Goal: Information Seeking & Learning: Learn about a topic

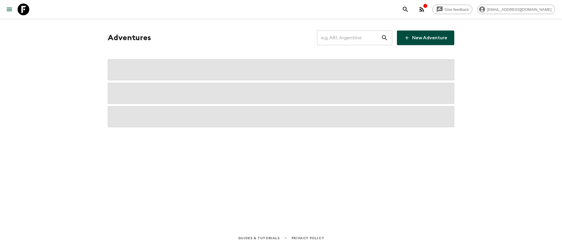
click at [370, 37] on input "text" at bounding box center [349, 38] width 64 height 16
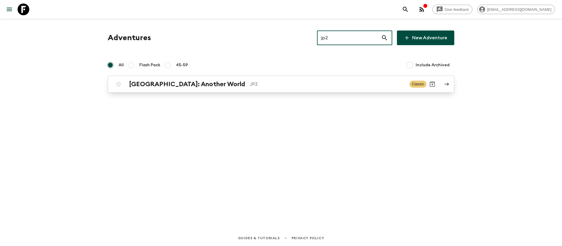
type input "jp2"
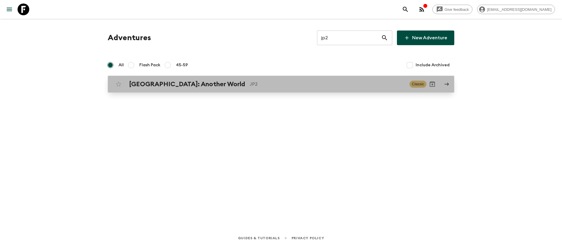
click at [190, 88] on div "[GEOGRAPHIC_DATA]: Another World JP2 Classic" at bounding box center [270, 84] width 314 height 12
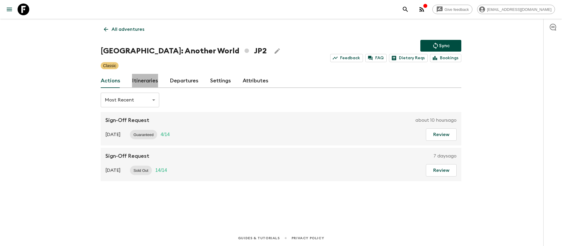
click at [152, 77] on link "Itineraries" at bounding box center [145, 81] width 26 height 14
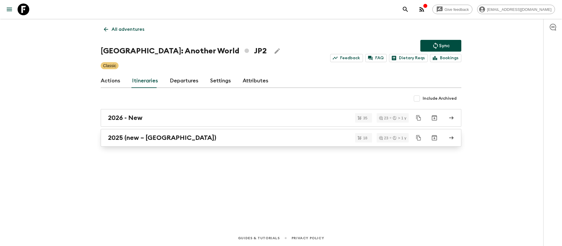
click at [134, 135] on h2 "2025 (new – [GEOGRAPHIC_DATA])" at bounding box center [162, 138] width 108 height 8
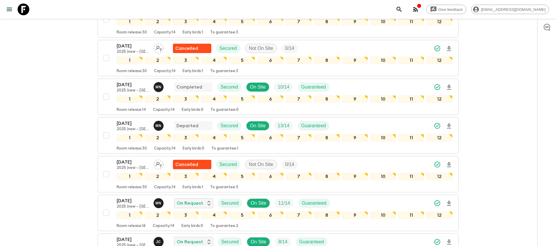
scroll to position [220, 0]
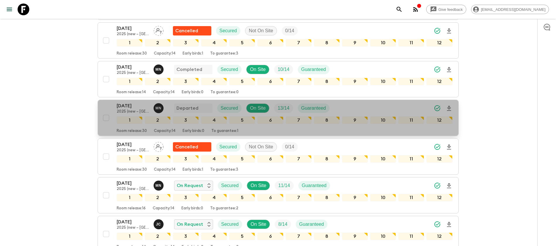
click at [134, 102] on p "[DATE]" at bounding box center [133, 105] width 32 height 7
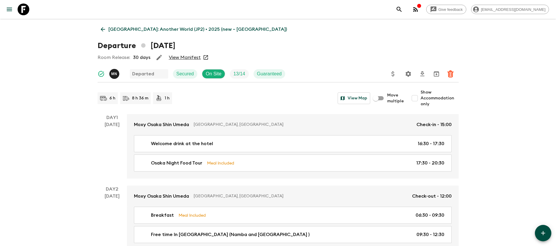
click at [185, 59] on link "View Manifest" at bounding box center [185, 57] width 32 height 6
click at [104, 30] on icon at bounding box center [103, 29] width 6 height 6
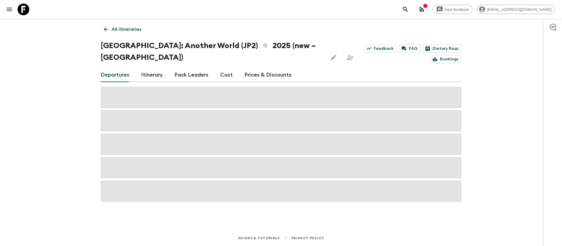
click at [225, 68] on link "Cost" at bounding box center [226, 75] width 13 height 14
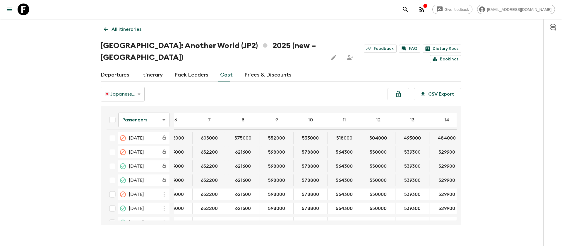
scroll to position [395, 89]
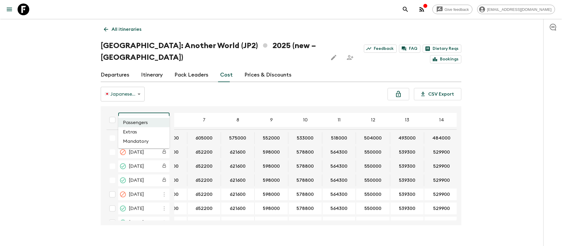
click at [152, 105] on body "Give feedback [EMAIL_ADDRESS][DOMAIN_NAME] All itineraries [GEOGRAPHIC_DATA]: A…" at bounding box center [281, 128] width 562 height 257
click at [144, 133] on li "Extras" at bounding box center [143, 131] width 51 height 9
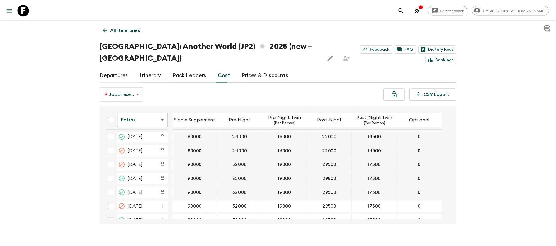
scroll to position [395, 0]
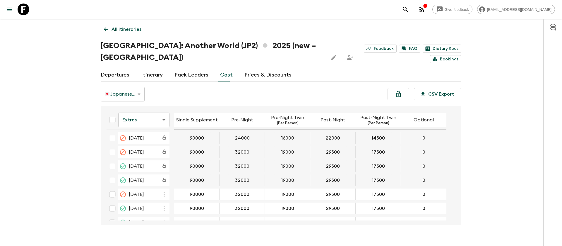
click at [73, 121] on div "Give feedback [EMAIL_ADDRESS][DOMAIN_NAME] All itineraries [GEOGRAPHIC_DATA]: A…" at bounding box center [281, 128] width 562 height 257
click at [28, 9] on icon at bounding box center [24, 10] width 12 height 12
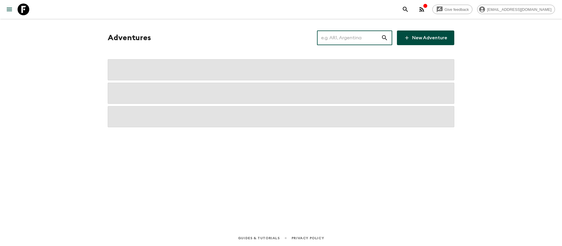
click at [348, 38] on input "text" at bounding box center [349, 38] width 64 height 16
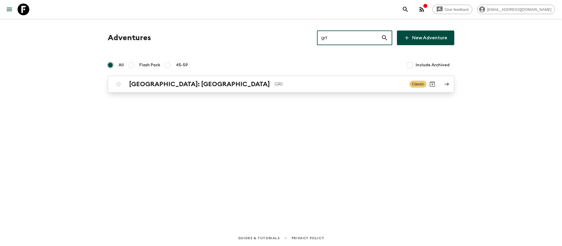
type input "gr1"
click at [275, 81] on p "GR1" at bounding box center [340, 84] width 130 height 7
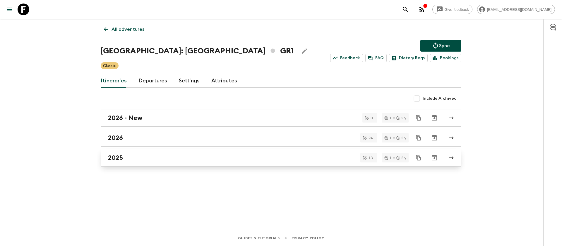
click at [129, 157] on div "2025" at bounding box center [275, 158] width 335 height 8
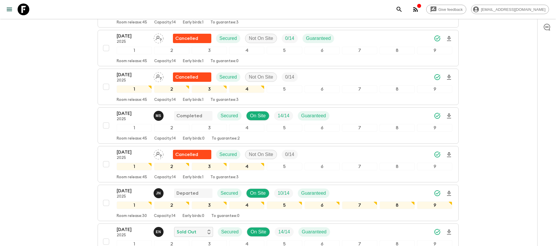
scroll to position [264, 0]
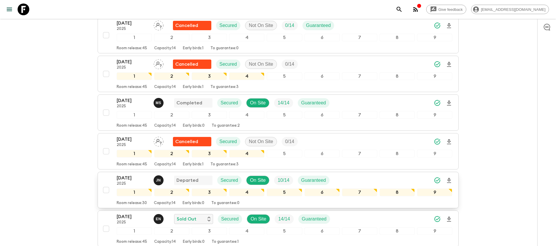
click at [130, 174] on p "[DATE]" at bounding box center [133, 177] width 32 height 7
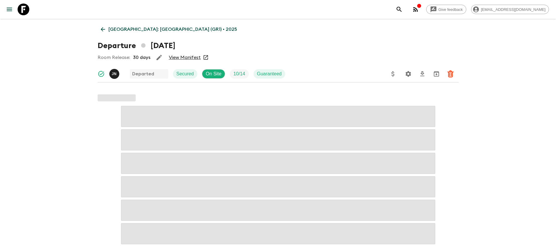
click at [179, 57] on link "View Manifest" at bounding box center [185, 57] width 32 height 6
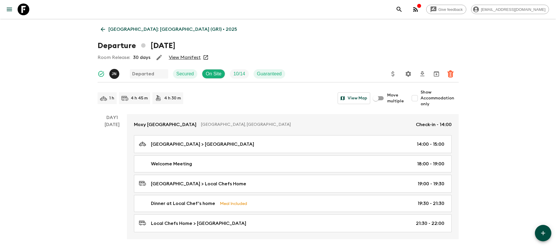
click at [106, 29] on link "[GEOGRAPHIC_DATA]: [GEOGRAPHIC_DATA] (GR1) • 2025" at bounding box center [169, 29] width 143 height 12
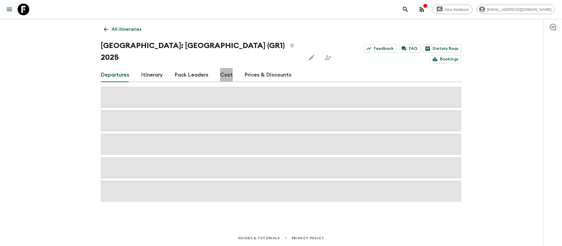
click at [224, 68] on link "Cost" at bounding box center [226, 75] width 13 height 14
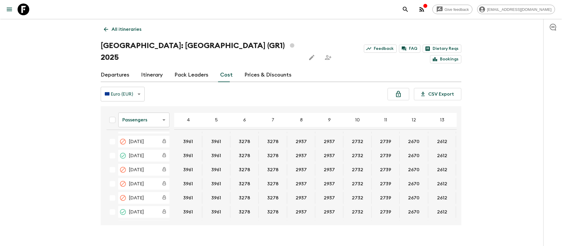
scroll to position [351, 0]
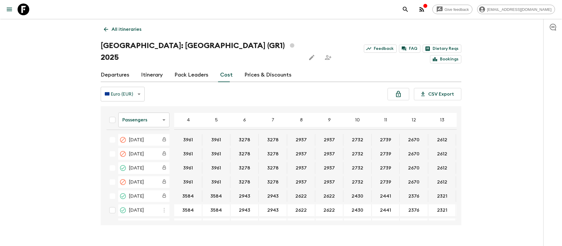
click at [141, 107] on body "Give feedback [EMAIL_ADDRESS][DOMAIN_NAME] All itineraries [GEOGRAPHIC_DATA]: […" at bounding box center [281, 128] width 562 height 257
click at [152, 135] on li "Extras" at bounding box center [143, 131] width 51 height 9
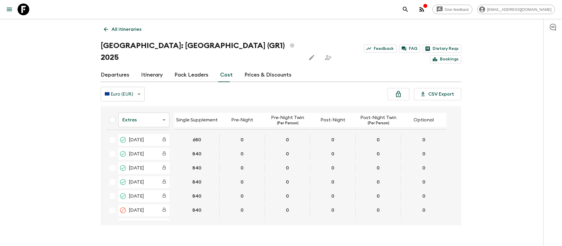
click at [216, 87] on div "🇪🇺 Euro (EUR) EUR ​ CSV Export" at bounding box center [281, 94] width 361 height 15
click at [147, 110] on body "Give feedback [EMAIL_ADDRESS][DOMAIN_NAME] All itineraries [GEOGRAPHIC_DATA]: […" at bounding box center [281, 128] width 562 height 257
click at [144, 119] on li "Passengers" at bounding box center [143, 122] width 51 height 9
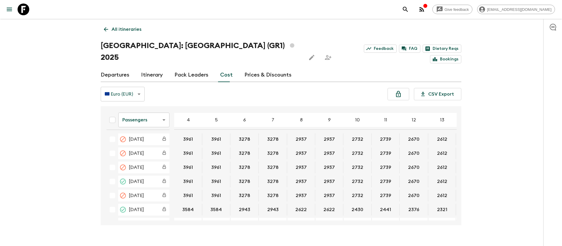
scroll to position [351, 0]
click at [28, 10] on icon at bounding box center [24, 10] width 12 height 12
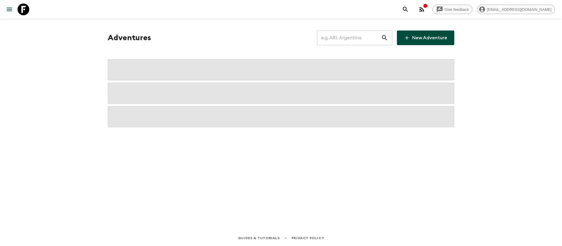
click at [351, 39] on input "text" at bounding box center [349, 38] width 64 height 16
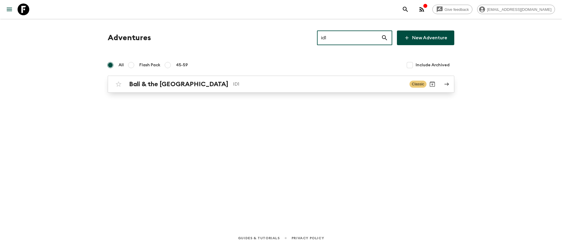
type input "id1"
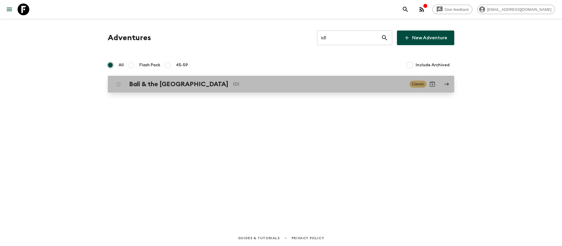
click at [190, 87] on h2 "Bali & the [GEOGRAPHIC_DATA]" at bounding box center [178, 84] width 99 height 8
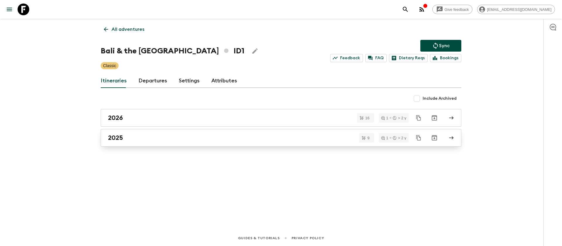
click at [112, 135] on h2 "2025" at bounding box center [115, 138] width 15 height 8
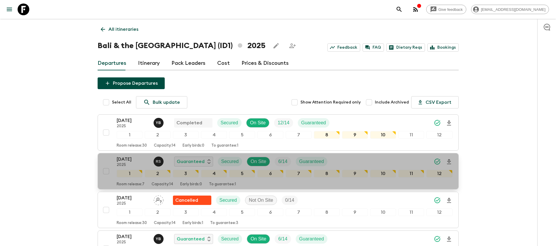
click at [132, 161] on p "[DATE]" at bounding box center [133, 159] width 32 height 7
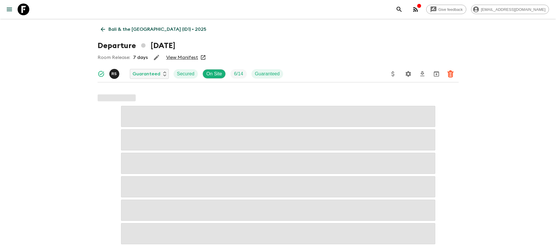
click at [185, 56] on link "View Manifest" at bounding box center [182, 57] width 32 height 6
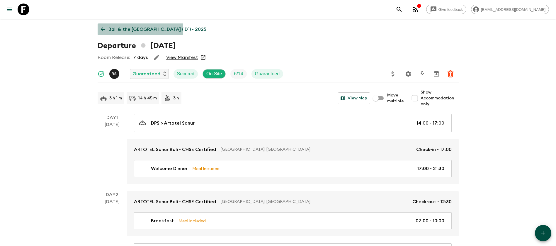
click at [105, 28] on icon at bounding box center [103, 29] width 6 height 6
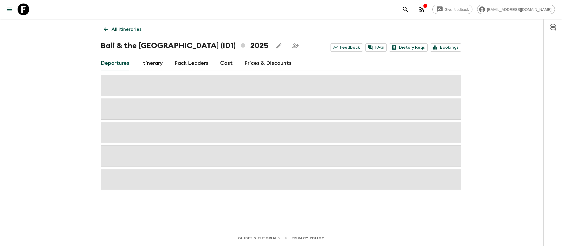
click at [226, 63] on link "Cost" at bounding box center [226, 63] width 13 height 14
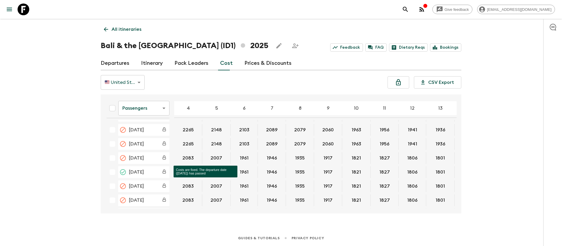
scroll to position [351, 0]
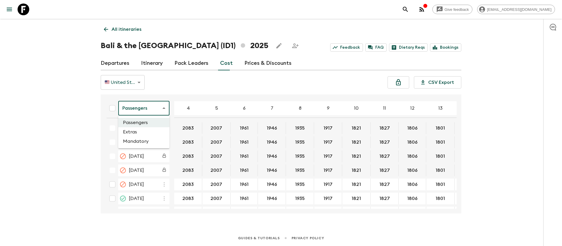
click at [144, 105] on body "Give feedback [EMAIL_ADDRESS][DOMAIN_NAME] All itineraries [GEOGRAPHIC_DATA] & …" at bounding box center [281, 123] width 562 height 246
click at [152, 129] on li "Extras" at bounding box center [143, 131] width 51 height 9
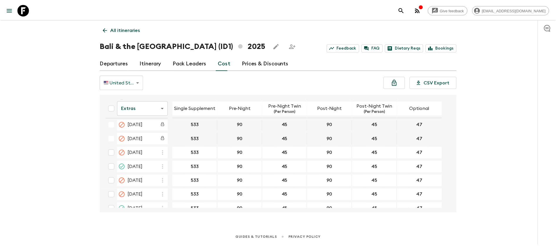
scroll to position [395, 0]
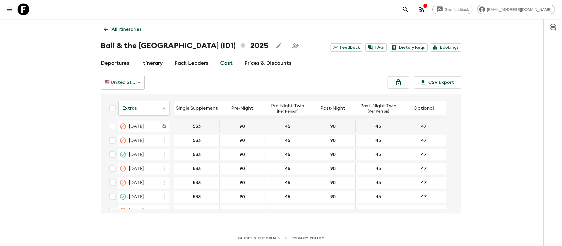
click at [24, 8] on icon at bounding box center [24, 10] width 12 height 12
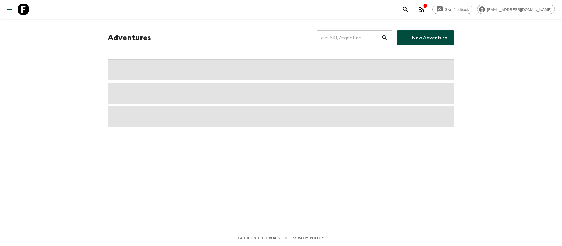
click at [366, 36] on input "text" at bounding box center [349, 38] width 64 height 16
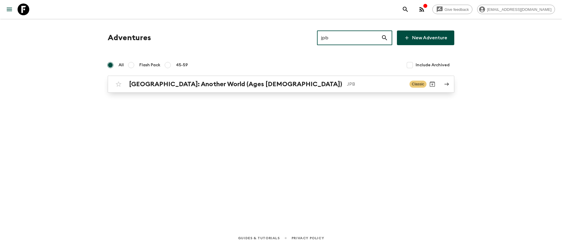
type input "jpb"
click at [250, 88] on div "[GEOGRAPHIC_DATA]: Another World (Ages [DEMOGRAPHIC_DATA]) JPB" at bounding box center [267, 84] width 276 height 8
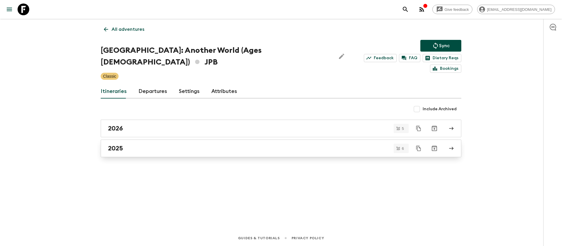
click at [111, 144] on h2 "2025" at bounding box center [115, 148] width 15 height 8
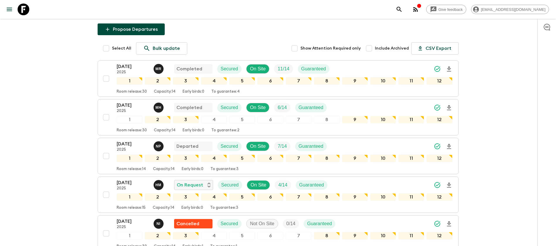
scroll to position [88, 0]
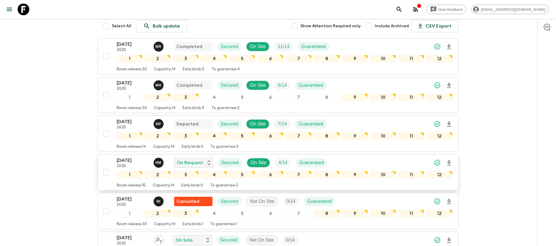
click at [131, 157] on p "[DATE]" at bounding box center [133, 160] width 32 height 7
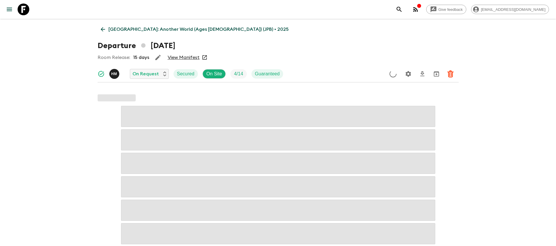
click at [187, 56] on link "View Manifest" at bounding box center [184, 57] width 32 height 6
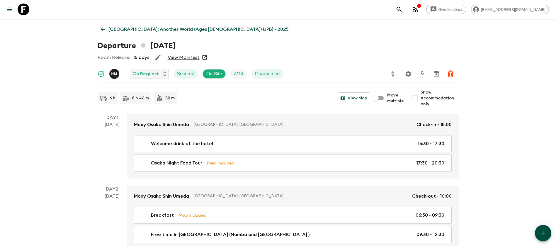
click at [100, 28] on icon at bounding box center [103, 29] width 6 height 6
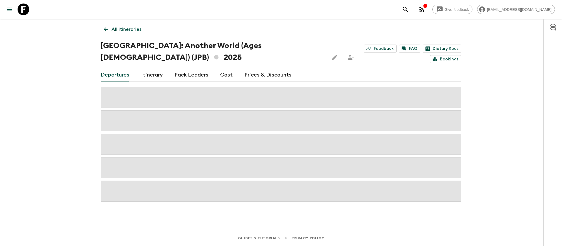
click at [224, 68] on link "Cost" at bounding box center [226, 75] width 13 height 14
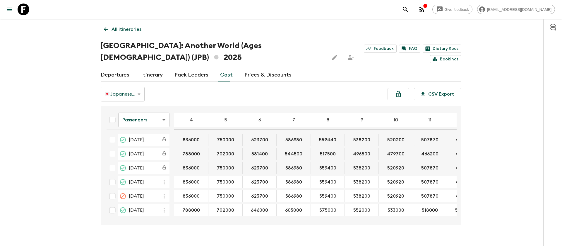
click at [146, 103] on body "Give feedback [EMAIL_ADDRESS][DOMAIN_NAME] All itineraries [GEOGRAPHIC_DATA]: A…" at bounding box center [281, 128] width 562 height 257
click at [156, 130] on li "Extras" at bounding box center [143, 131] width 51 height 9
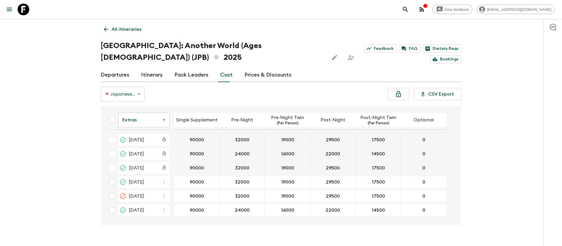
click at [25, 10] on icon at bounding box center [24, 10] width 12 height 12
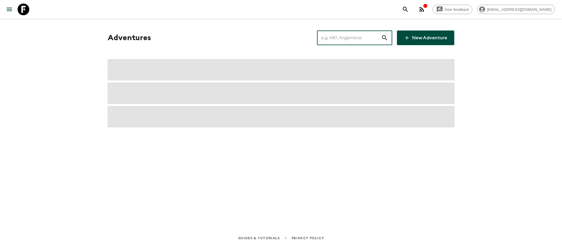
click at [347, 39] on input "text" at bounding box center [349, 38] width 64 height 16
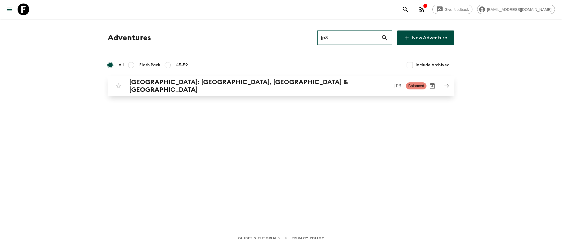
type input "jp3"
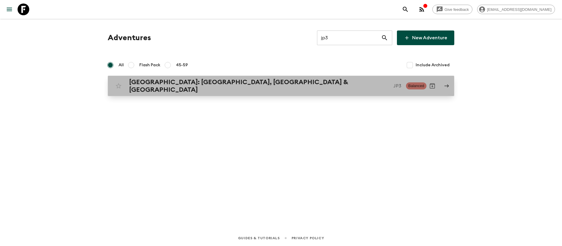
click at [181, 87] on h2 "[GEOGRAPHIC_DATA]: [GEOGRAPHIC_DATA], [GEOGRAPHIC_DATA] & [GEOGRAPHIC_DATA]" at bounding box center [259, 85] width 260 height 15
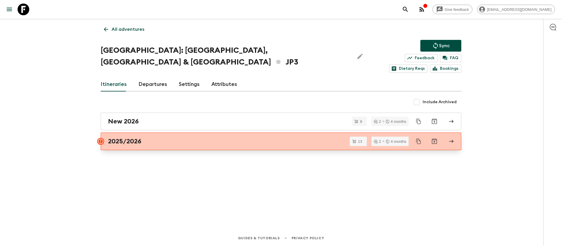
click at [129, 137] on h2 "2025/2026" at bounding box center [124, 141] width 33 height 8
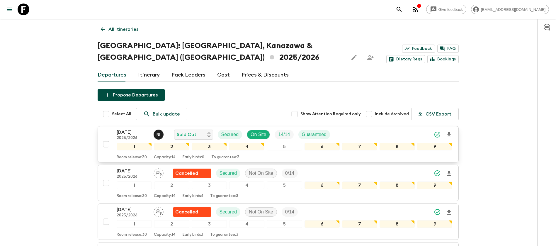
click at [134, 129] on p "[DATE]" at bounding box center [133, 132] width 32 height 7
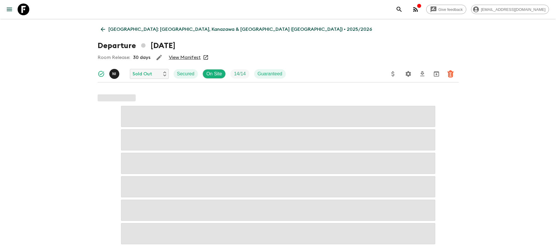
click at [188, 57] on link "View Manifest" at bounding box center [185, 57] width 32 height 6
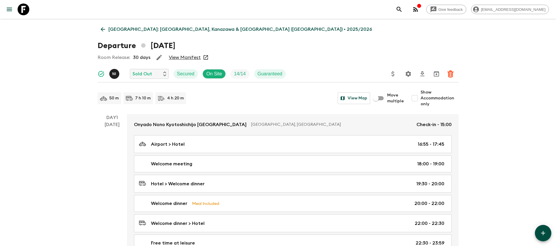
click at [104, 27] on icon at bounding box center [103, 29] width 6 height 6
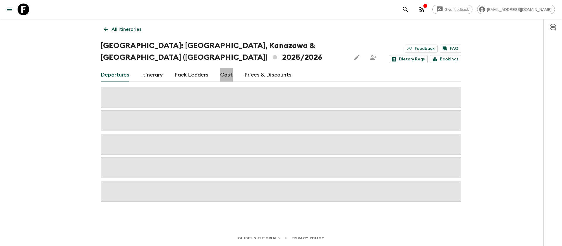
click at [228, 68] on link "Cost" at bounding box center [226, 75] width 13 height 14
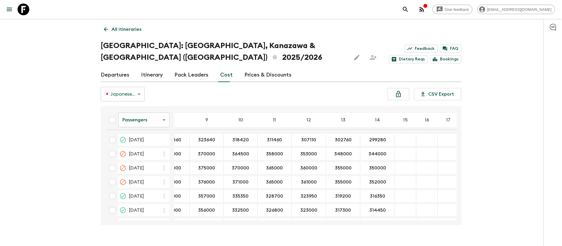
scroll to position [0, 177]
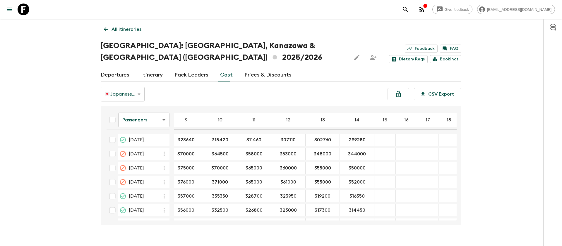
click at [144, 113] on body "Give feedback [EMAIL_ADDRESS][DOMAIN_NAME] All itineraries [GEOGRAPHIC_DATA]: […" at bounding box center [281, 128] width 562 height 257
click at [144, 131] on li "Extras" at bounding box center [143, 131] width 51 height 9
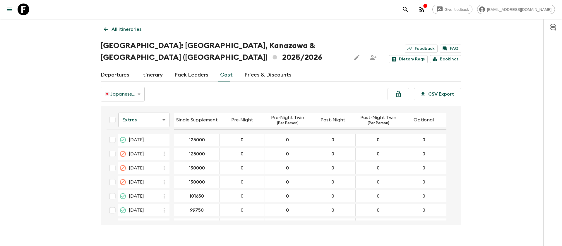
click at [148, 114] on body "Give feedback [EMAIL_ADDRESS][DOMAIN_NAME] All itineraries [GEOGRAPHIC_DATA]: […" at bounding box center [281, 128] width 562 height 257
click at [155, 140] on li "Mandatory" at bounding box center [143, 140] width 51 height 9
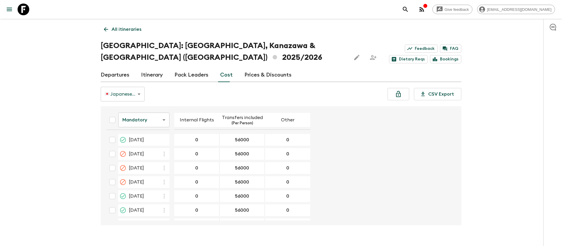
click at [54, 119] on div "Give feedback [EMAIL_ADDRESS][DOMAIN_NAME] All itineraries [GEOGRAPHIC_DATA]: […" at bounding box center [281, 128] width 562 height 257
drag, startPoint x: 71, startPoint y: 61, endPoint x: 78, endPoint y: 39, distance: 23.4
click at [71, 61] on div "Give feedback [EMAIL_ADDRESS][DOMAIN_NAME] All itineraries [GEOGRAPHIC_DATA]: […" at bounding box center [281, 128] width 562 height 257
click at [23, 11] on icon at bounding box center [24, 10] width 12 height 12
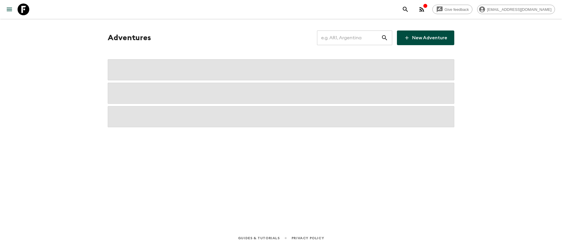
click at [355, 37] on input "text" at bounding box center [349, 38] width 64 height 16
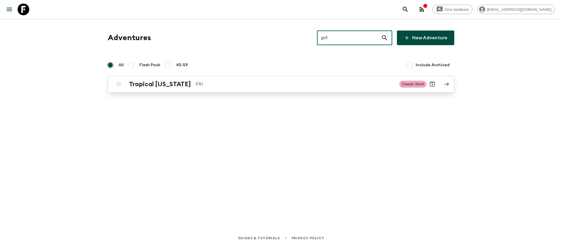
type input "pr1"
click at [199, 84] on p "PR1" at bounding box center [295, 84] width 199 height 7
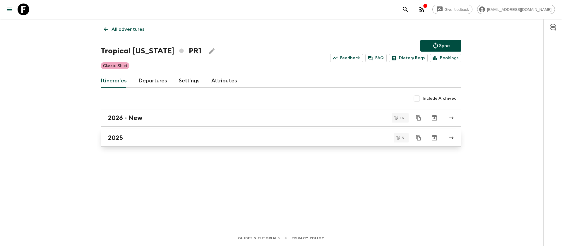
click at [107, 139] on link "2025" at bounding box center [281, 138] width 361 height 18
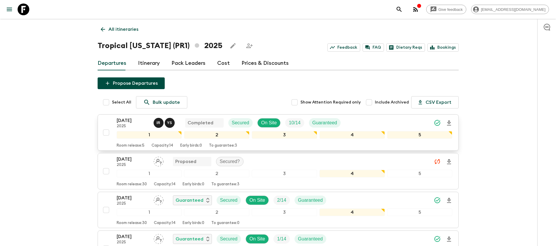
click at [136, 125] on p "2025" at bounding box center [133, 126] width 32 height 5
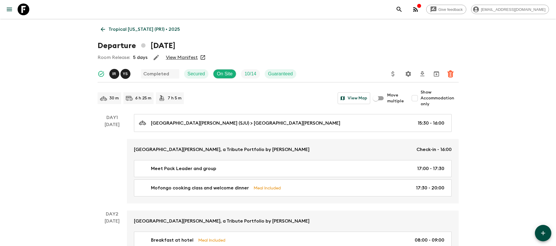
click at [185, 56] on link "View Manifest" at bounding box center [182, 57] width 32 height 6
click at [107, 28] on link "Tropical [US_STATE] (PR1) • 2025" at bounding box center [141, 29] width 86 height 12
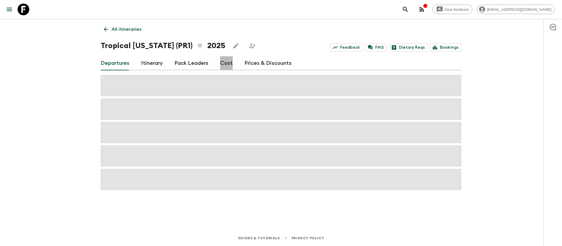
click at [226, 64] on link "Cost" at bounding box center [226, 63] width 13 height 14
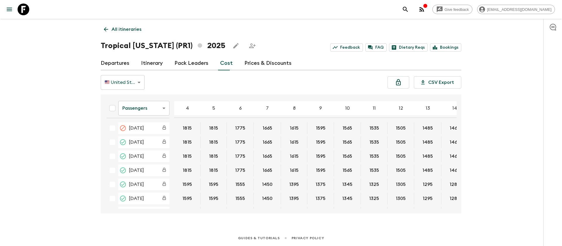
scroll to position [71, 0]
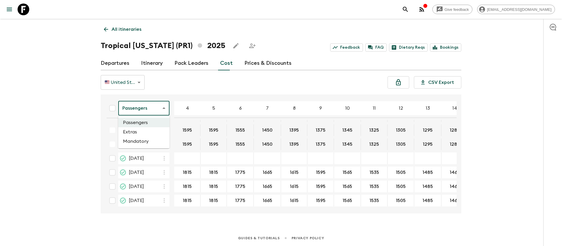
click at [142, 108] on body "Give feedback [EMAIL_ADDRESS][DOMAIN_NAME] All itineraries Tropical [US_STATE] …" at bounding box center [281, 123] width 562 height 246
click at [144, 140] on li "Mandatory" at bounding box center [143, 140] width 51 height 9
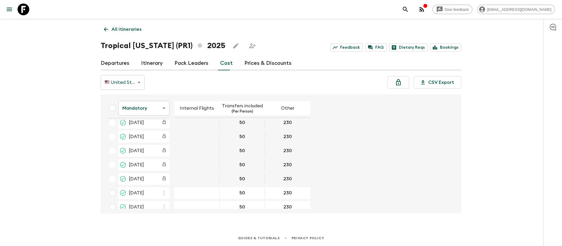
scroll to position [68, 0]
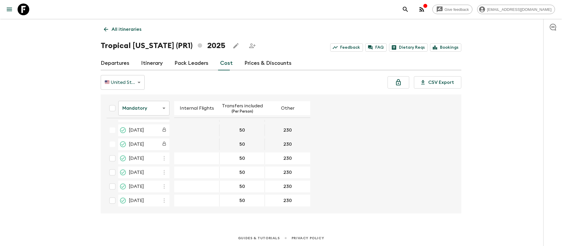
click at [23, 10] on icon at bounding box center [24, 10] width 12 height 12
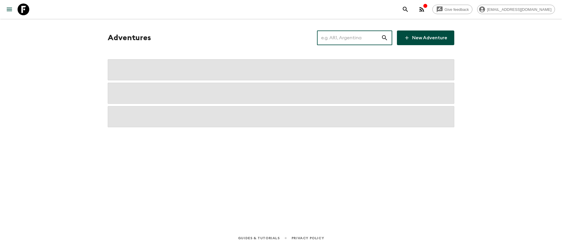
click at [337, 39] on input "text" at bounding box center [349, 38] width 64 height 16
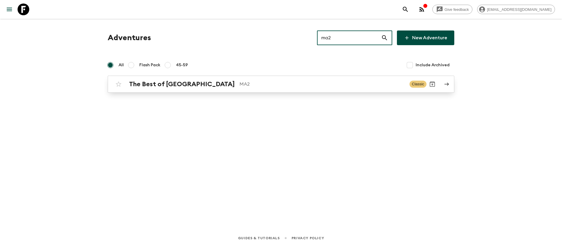
type input "ma2"
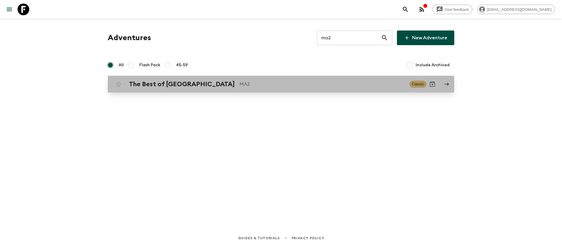
click at [240, 81] on p "MA2" at bounding box center [322, 84] width 165 height 7
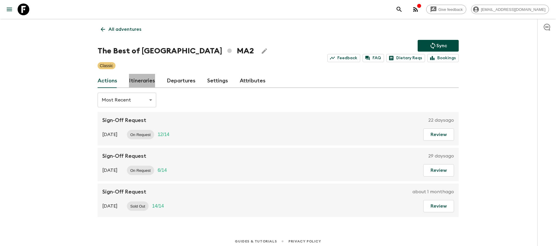
click at [146, 79] on link "Itineraries" at bounding box center [142, 81] width 26 height 14
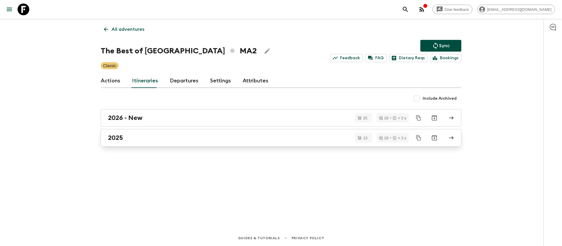
click at [116, 141] on h2 "2025" at bounding box center [115, 138] width 15 height 8
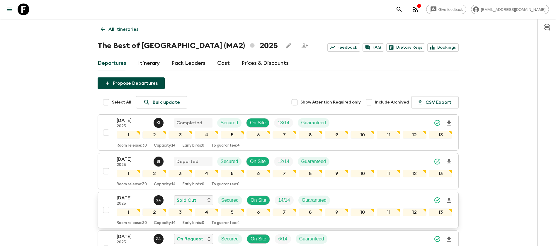
click at [125, 202] on p "2025" at bounding box center [133, 203] width 32 height 5
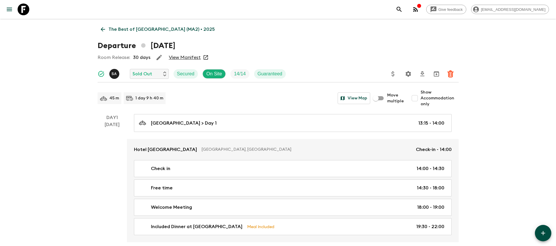
click at [193, 56] on link "View Manifest" at bounding box center [185, 57] width 32 height 6
click at [102, 30] on icon at bounding box center [103, 29] width 6 height 6
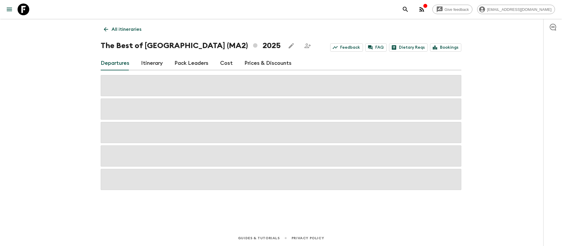
click at [228, 62] on link "Cost" at bounding box center [226, 63] width 13 height 14
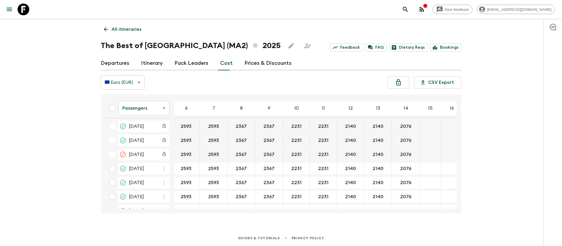
scroll to position [395, 59]
click at [146, 111] on body "Give feedback [EMAIL_ADDRESS][DOMAIN_NAME] All itineraries The Best of [GEOGRAP…" at bounding box center [281, 123] width 562 height 246
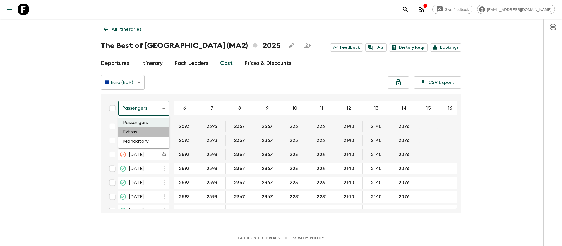
click at [152, 132] on li "Extras" at bounding box center [143, 131] width 51 height 9
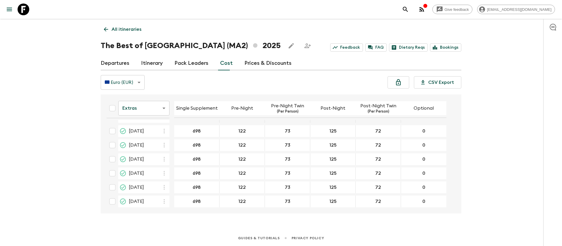
scroll to position [439, 0]
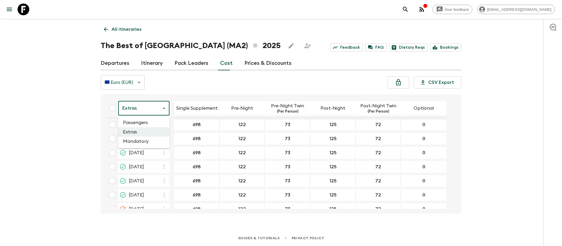
click at [150, 111] on body "Give feedback [EMAIL_ADDRESS][DOMAIN_NAME] All itineraries The Best of [GEOGRAP…" at bounding box center [281, 123] width 562 height 246
click at [141, 138] on li "Mandatory" at bounding box center [143, 140] width 51 height 9
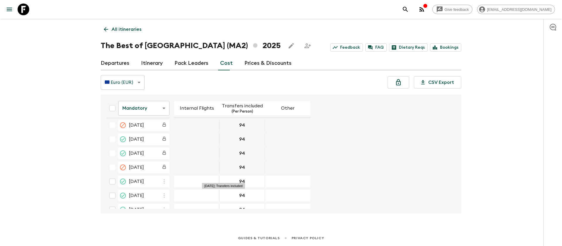
scroll to position [395, 0]
click at [28, 11] on icon at bounding box center [24, 10] width 12 height 12
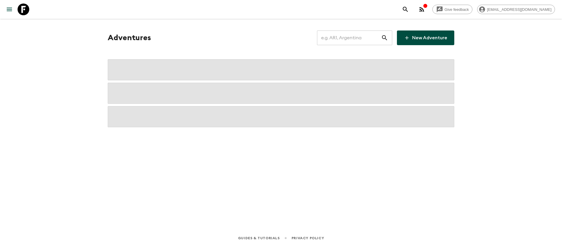
click at [365, 36] on input "text" at bounding box center [349, 38] width 64 height 16
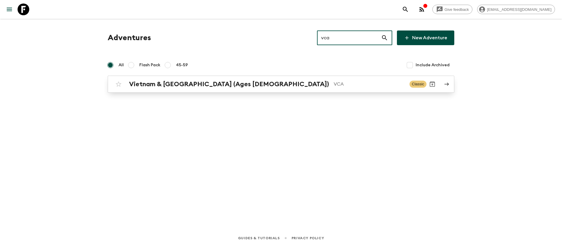
type input "vca"
click at [237, 81] on div "Vietnam & [GEOGRAPHIC_DATA] (Ages [DEMOGRAPHIC_DATA]) VCA" at bounding box center [267, 84] width 276 height 8
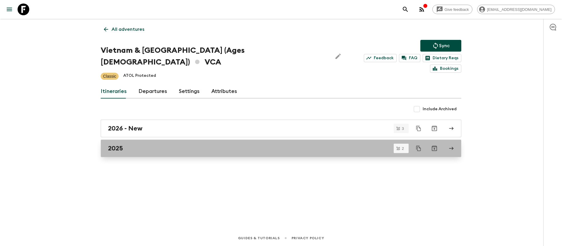
click at [118, 144] on h2 "2025" at bounding box center [115, 148] width 15 height 8
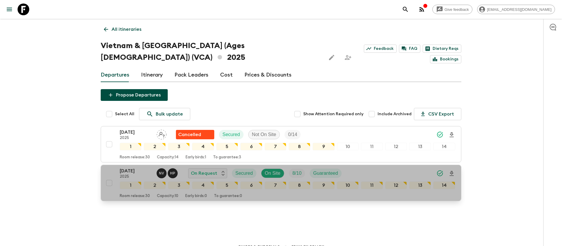
click at [131, 167] on p "[DATE]" at bounding box center [136, 170] width 32 height 7
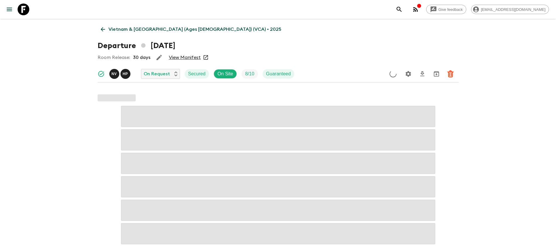
click at [189, 57] on link "View Manifest" at bounding box center [185, 57] width 32 height 6
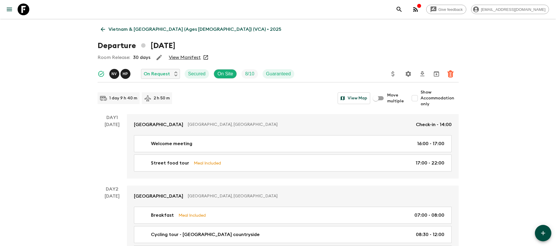
click at [102, 28] on icon at bounding box center [102, 29] width 4 height 4
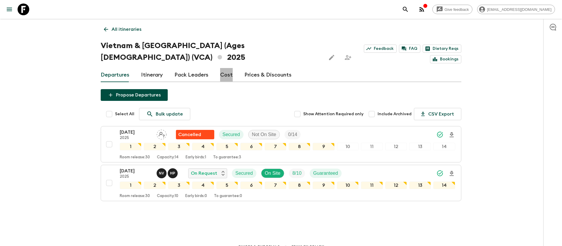
click at [224, 68] on link "Cost" at bounding box center [226, 75] width 13 height 14
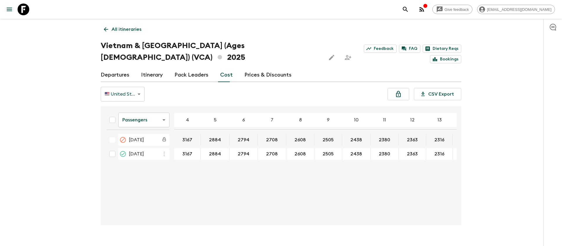
click at [144, 113] on body "Give feedback [EMAIL_ADDRESS][DOMAIN_NAME] All itineraries [GEOGRAPHIC_DATA] & …" at bounding box center [281, 128] width 562 height 257
click at [143, 130] on li "Extras" at bounding box center [143, 131] width 51 height 9
